Goal: Find specific page/section: Find specific page/section

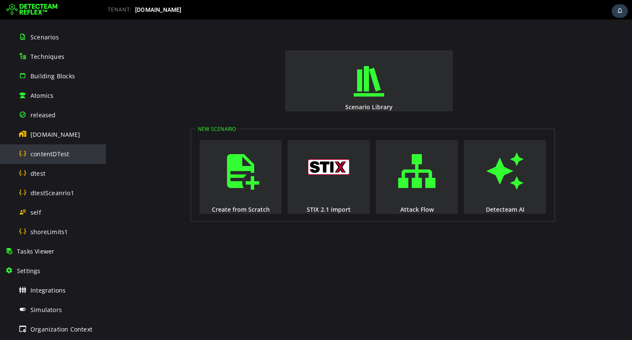
scroll to position [167, 0]
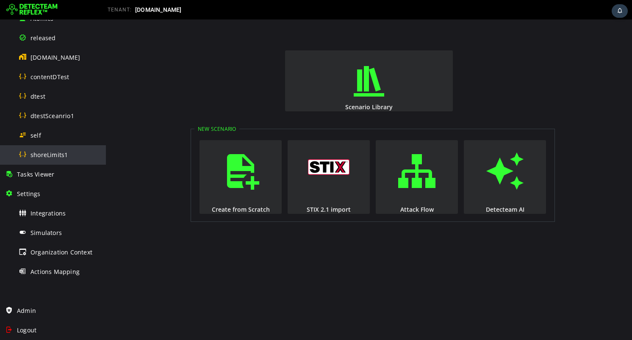
click at [51, 147] on div "shoreLimits1" at bounding box center [60, 154] width 82 height 19
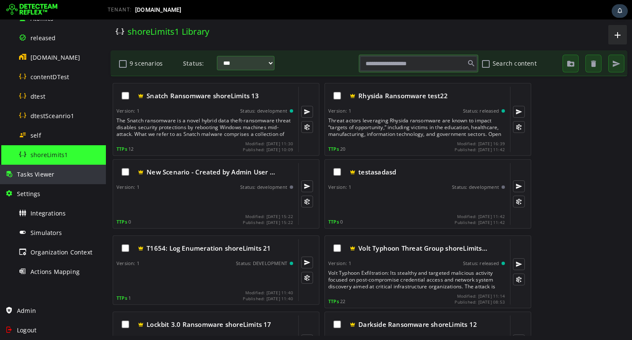
click at [42, 173] on span "Tasks Viewer" at bounding box center [35, 174] width 37 height 8
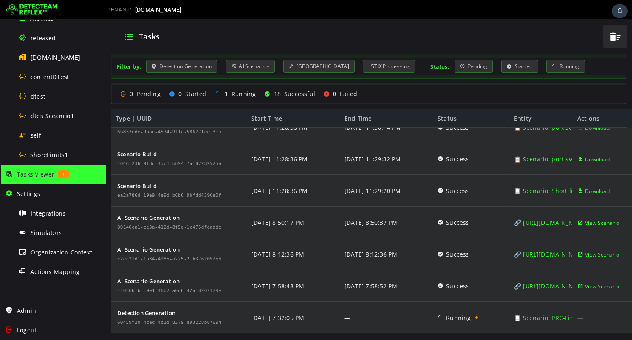
scroll to position [398, 0]
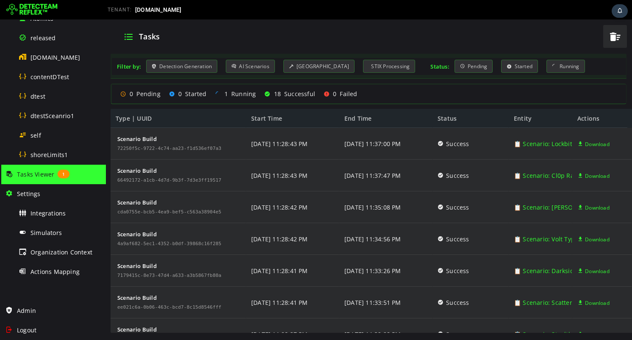
scroll to position [398, 0]
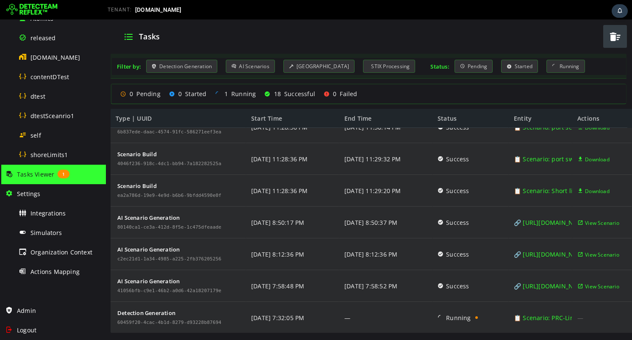
click at [612, 39] on span "button" at bounding box center [614, 36] width 13 height 17
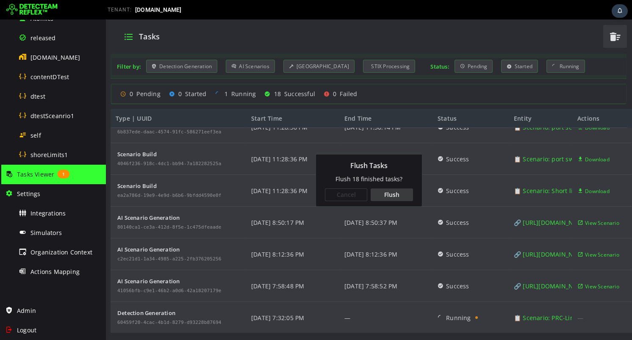
click at [400, 199] on div "Flush" at bounding box center [391, 194] width 42 height 13
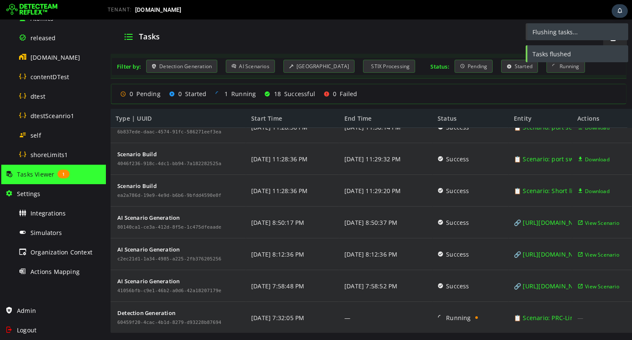
scroll to position [0, 0]
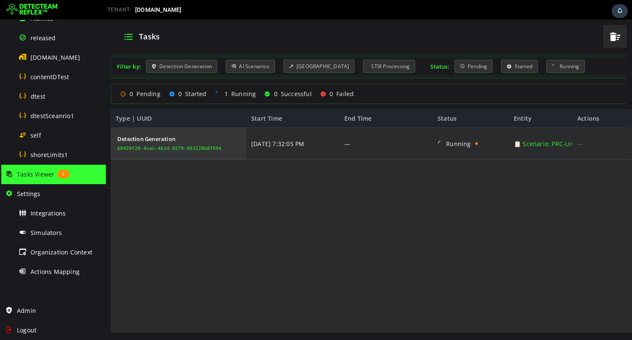
drag, startPoint x: 225, startPoint y: 149, endPoint x: 218, endPoint y: 149, distance: 7.2
click at [218, 149] on div "Detection Generation 60459f20-4cac-4b1d-8279-d93228b87694" at bounding box center [178, 144] width 135 height 32
click at [197, 147] on div "60459f20-4cac-4b1d-8279-d93228b87694" at bounding box center [169, 148] width 104 height 5
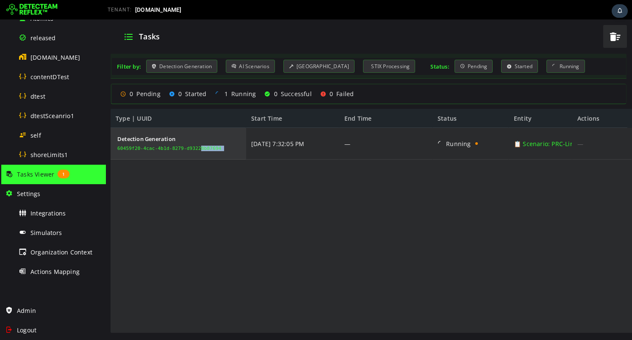
copy div "60459f20-4cac-4b1d-8279-d93228b87694"
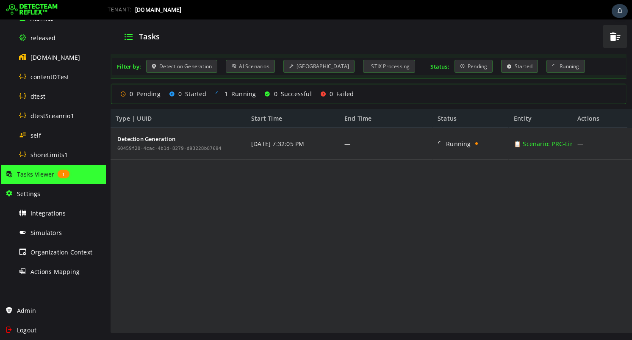
click at [462, 260] on div "Detection Generation 60459f20-4cac-4b1d-8279-d93228b87694 [DATE] 7:32:05 PM — R…" at bounding box center [371, 231] width 521 height 206
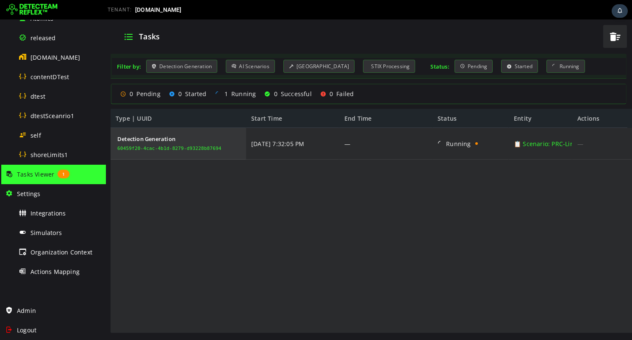
drag, startPoint x: 227, startPoint y: 150, endPoint x: 118, endPoint y: 146, distance: 109.3
click at [118, 146] on div "Detection Generation 60459f20-4cac-4b1d-8279-d93228b87694" at bounding box center [178, 144] width 135 height 32
copy div "60459f20-4cac-4b1d-8279-d93228b87694"
click at [196, 156] on div "Detection Generation 60459f20-4cac-4b1d-8279-d93228b87694" at bounding box center [170, 143] width 108 height 31
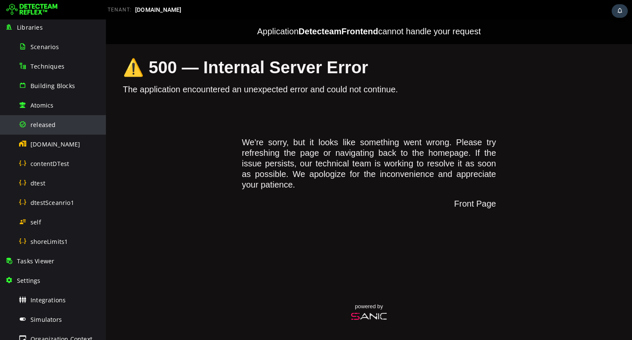
scroll to position [167, 0]
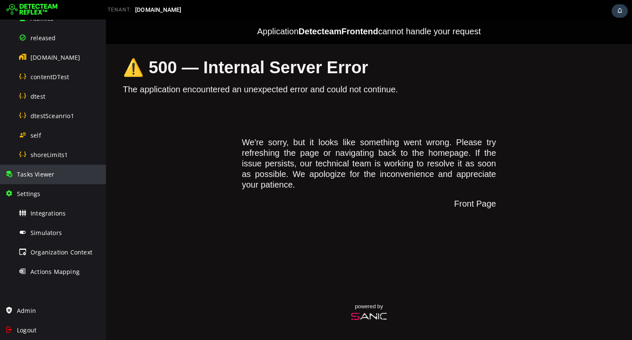
click at [44, 180] on div "Tasks Viewer" at bounding box center [53, 174] width 96 height 19
